Goal: Transaction & Acquisition: Book appointment/travel/reservation

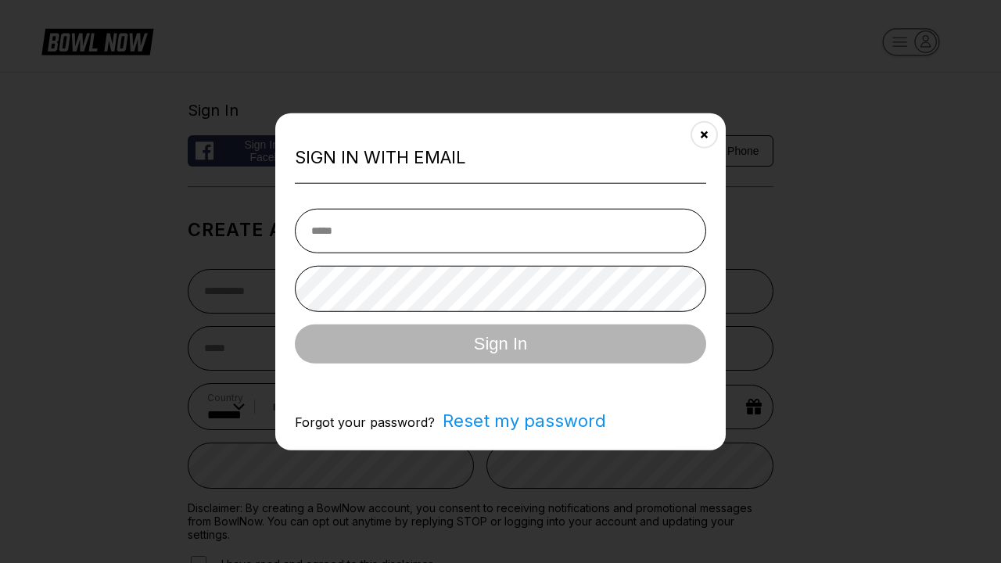
select select "**"
type input "**********"
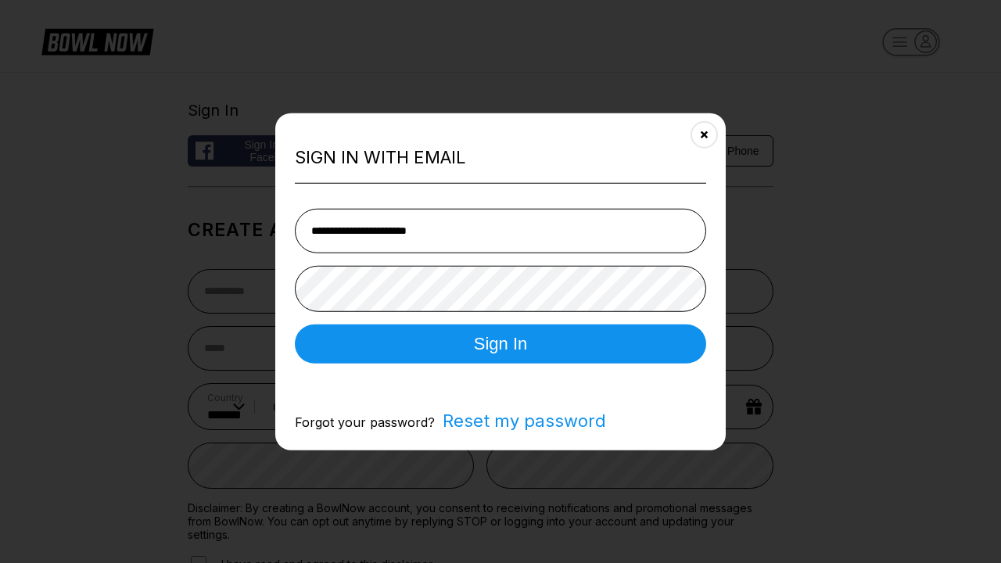
click at [500, 345] on button "Sign In" at bounding box center [500, 343] width 411 height 39
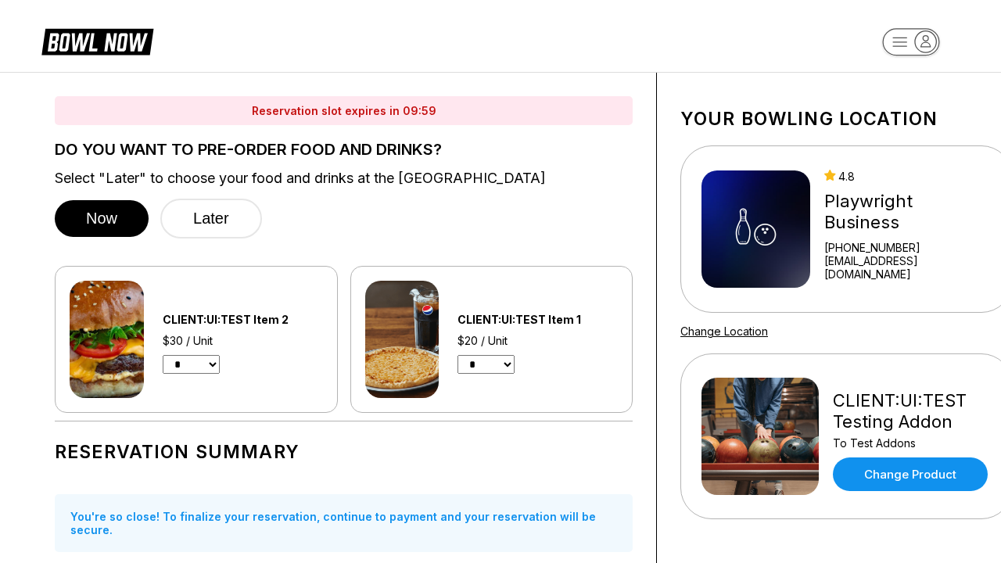
scroll to position [922, 0]
